Goal: Task Accomplishment & Management: Manage account settings

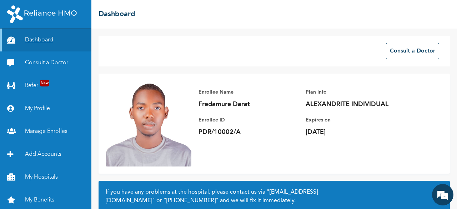
click at [68, 44] on link "Dashboard" at bounding box center [45, 40] width 91 height 23
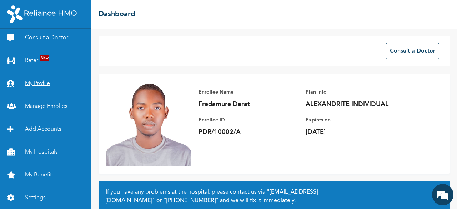
click at [40, 76] on link "My Profile" at bounding box center [45, 83] width 91 height 23
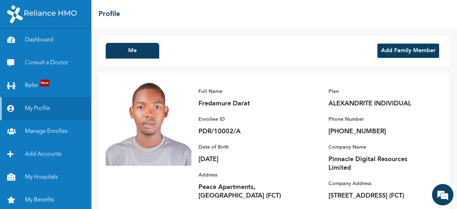
click at [227, 50] on button "Add Family Member" at bounding box center [408, 51] width 62 height 14
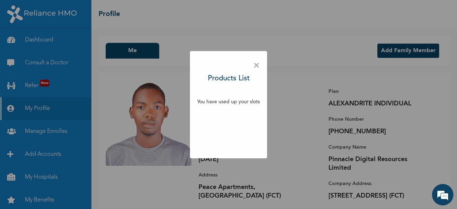
click at [227, 66] on span "×" at bounding box center [256, 65] width 7 height 15
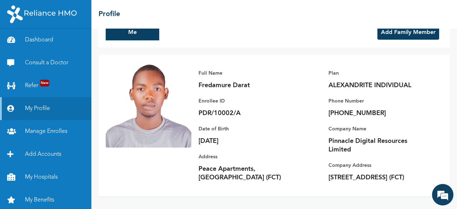
scroll to position [28, 0]
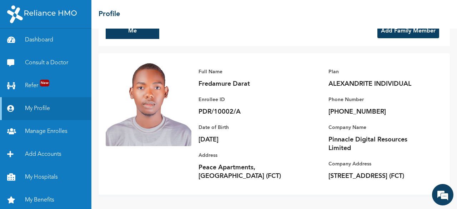
click at [175, 76] on img at bounding box center [149, 103] width 86 height 86
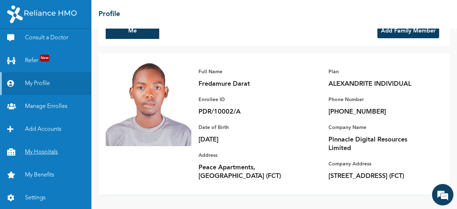
scroll to position [0, 0]
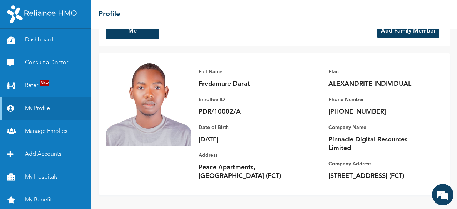
click at [51, 38] on link "Dashboard" at bounding box center [45, 40] width 91 height 23
